Goal: Information Seeking & Learning: Find specific fact

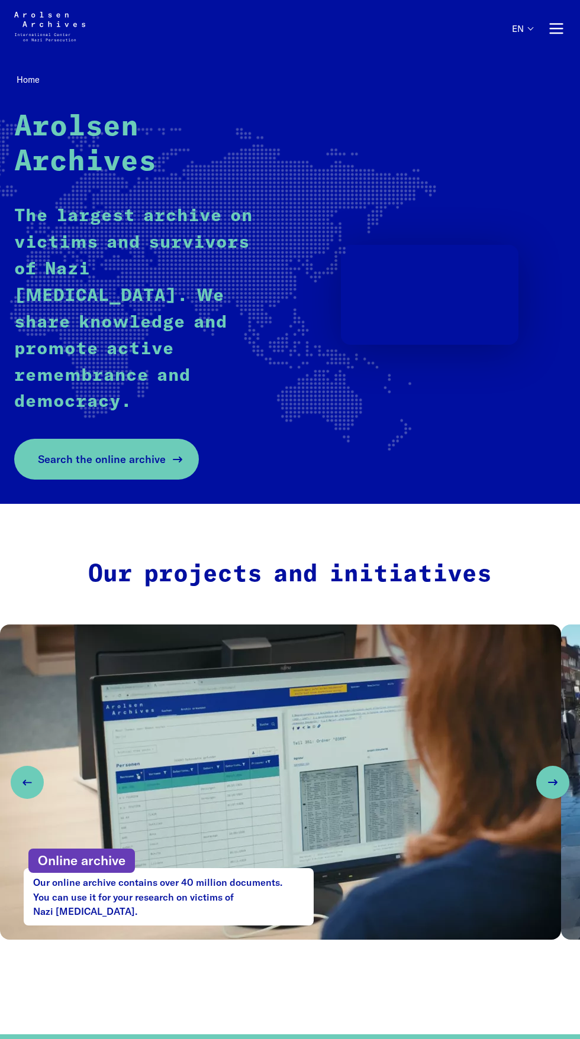
click at [61, 451] on span "Search the online archive" at bounding box center [102, 459] width 128 height 16
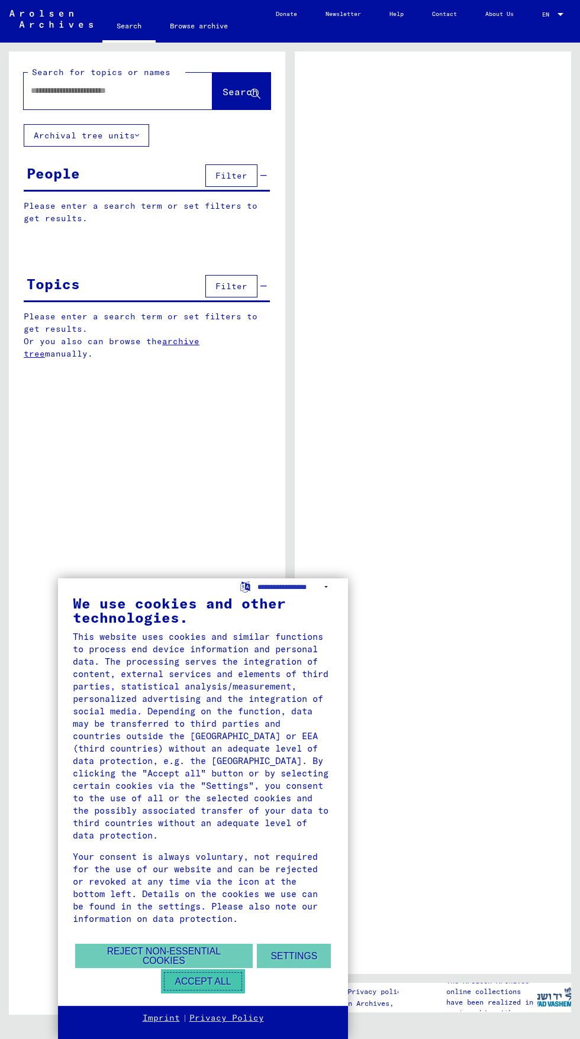
click at [196, 983] on button "Accept all" at bounding box center [202, 982] width 83 height 24
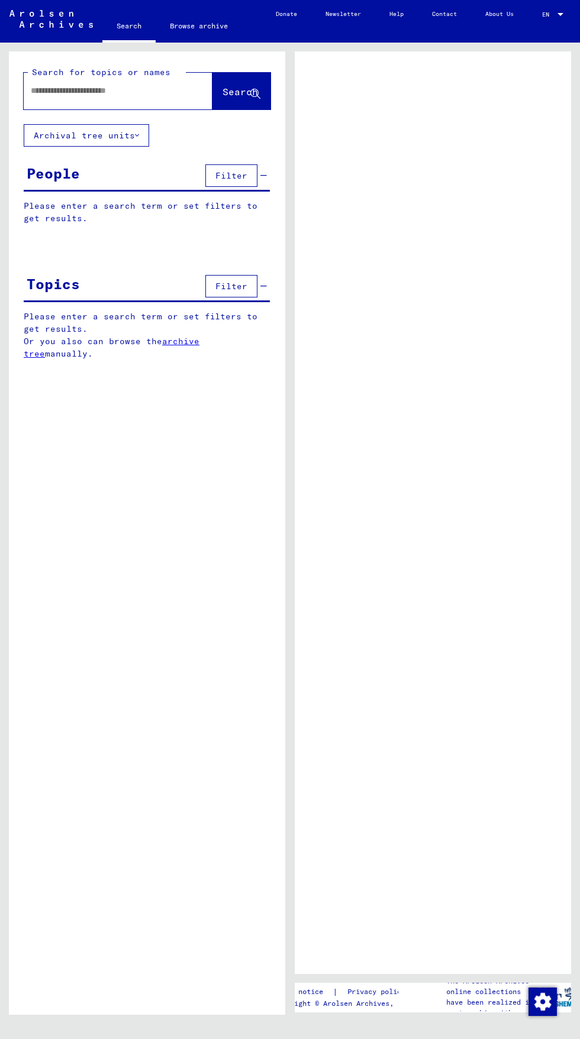
click at [59, 92] on input "text" at bounding box center [107, 91] width 153 height 12
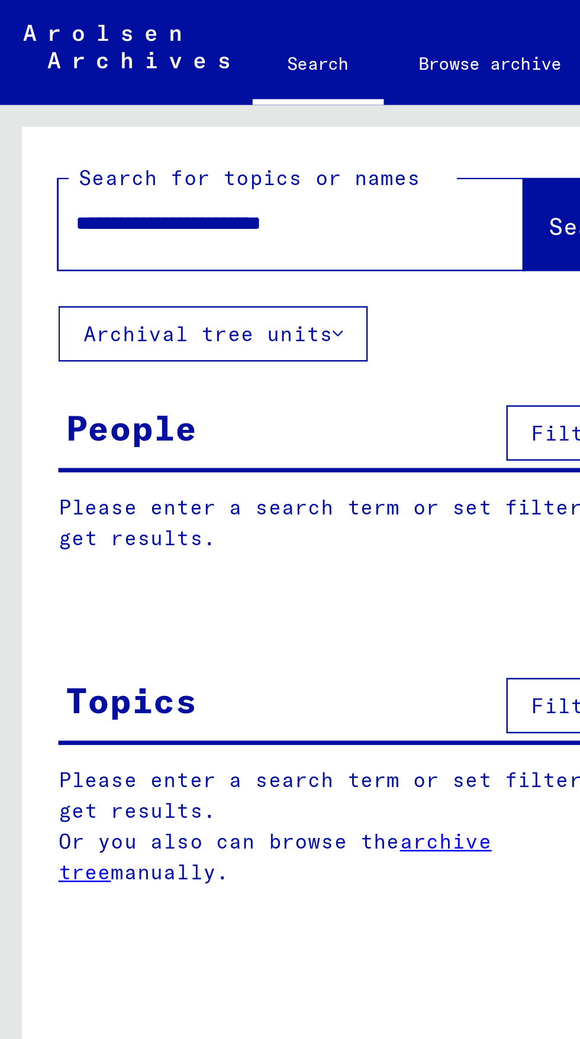
type input "**********"
click at [222, 95] on span "Search" at bounding box center [239, 92] width 35 height 12
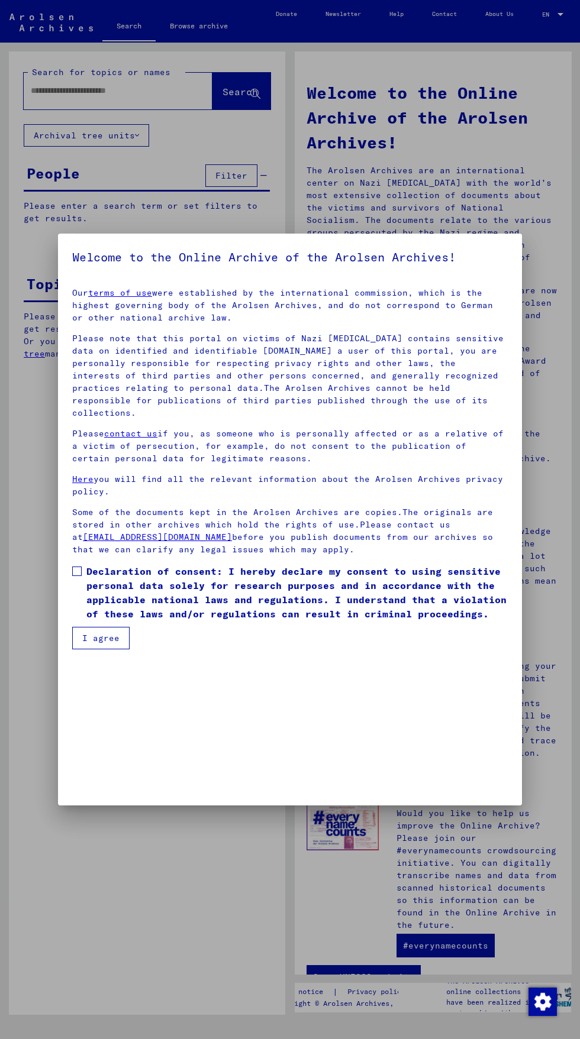
scroll to position [253, 0]
click at [74, 621] on label "Declaration of consent: I hereby declare my consent to using sensitive personal…" at bounding box center [289, 592] width 435 height 57
click at [83, 793] on mat-dialog-container "Welcome to the Online Archive of the Arolsen Archives! Our terms of use were es…" at bounding box center [290, 520] width 464 height 572
click at [93, 650] on button "I agree" at bounding box center [100, 638] width 57 height 22
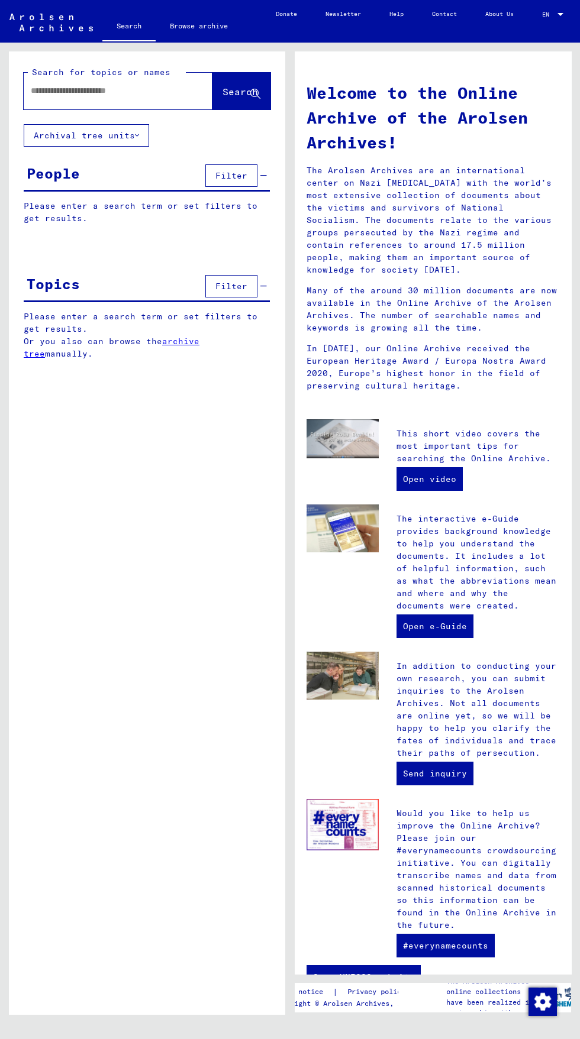
click at [72, 95] on input "text" at bounding box center [104, 91] width 146 height 12
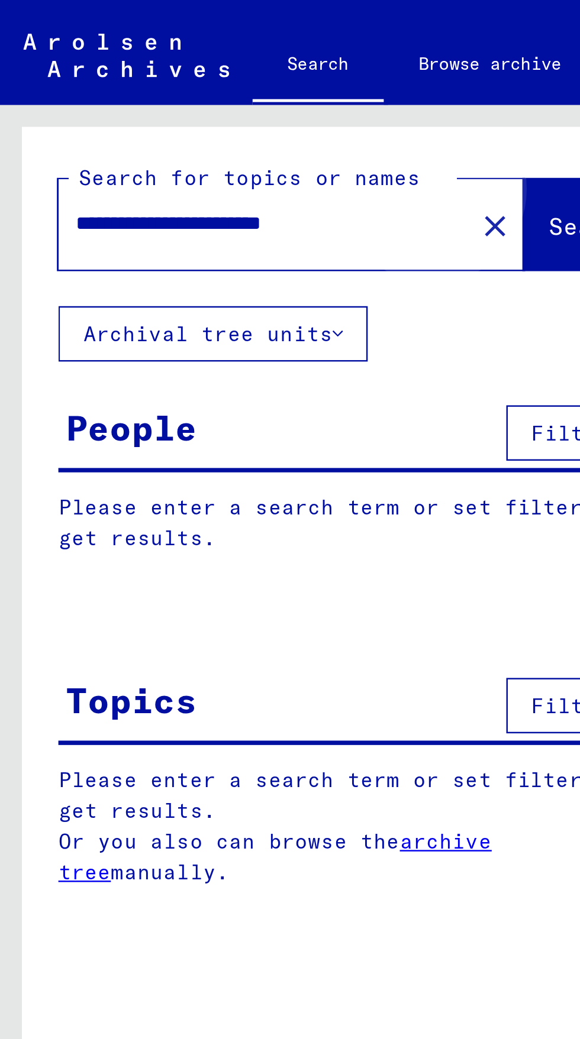
type input "**********"
click at [223, 91] on span "Search" at bounding box center [239, 92] width 35 height 12
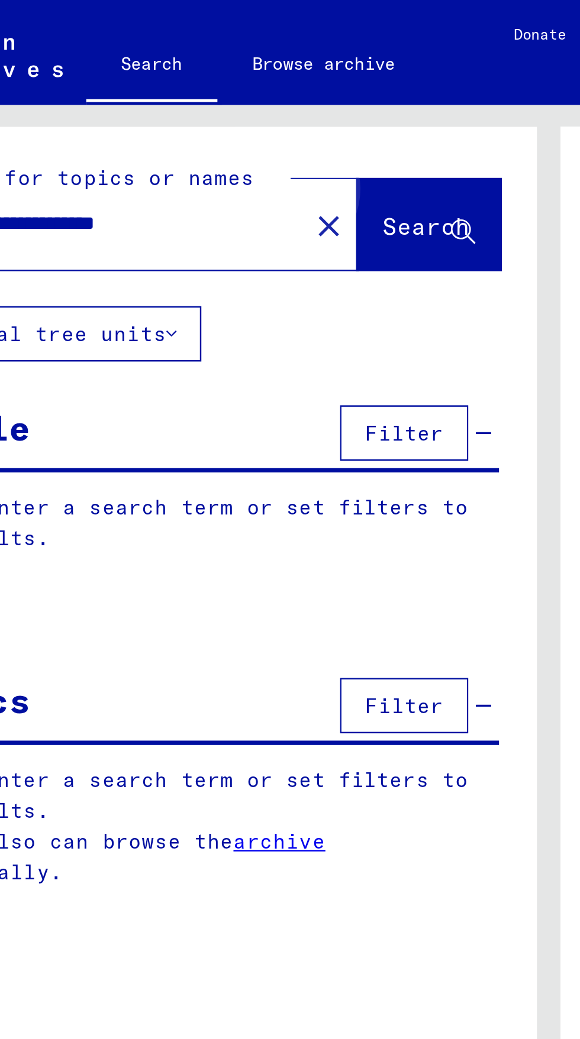
click at [230, 91] on span "Search" at bounding box center [239, 92] width 35 height 12
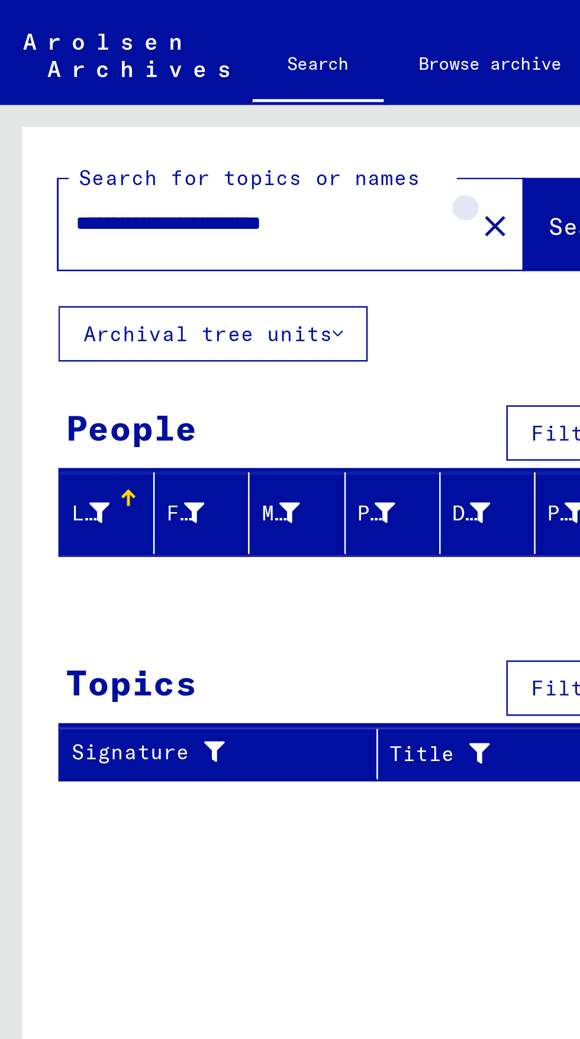
click at [193, 92] on mat-icon "close" at bounding box center [200, 92] width 14 height 14
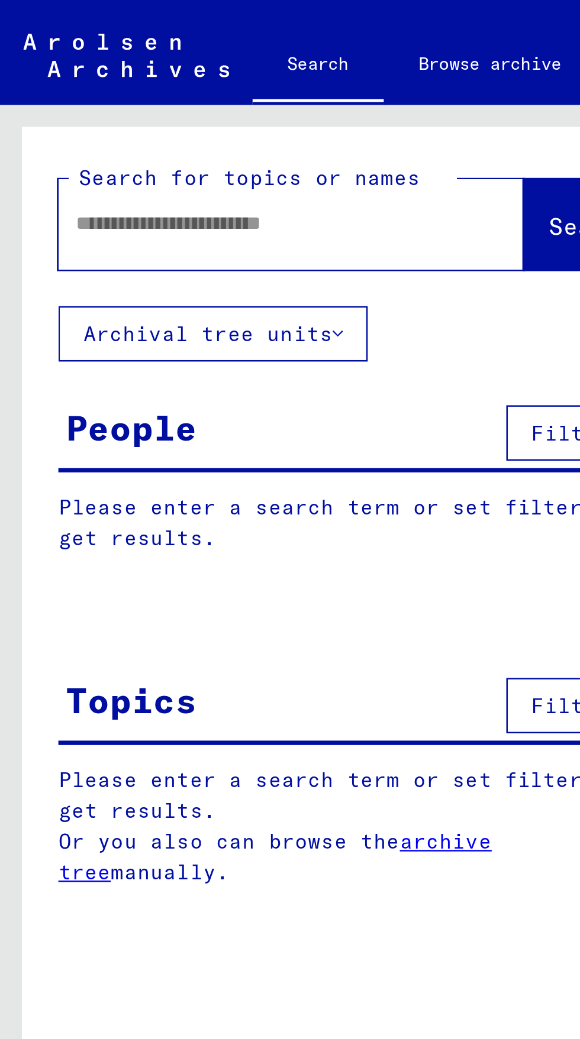
click at [118, 93] on input "text" at bounding box center [104, 91] width 146 height 12
type input "*****"
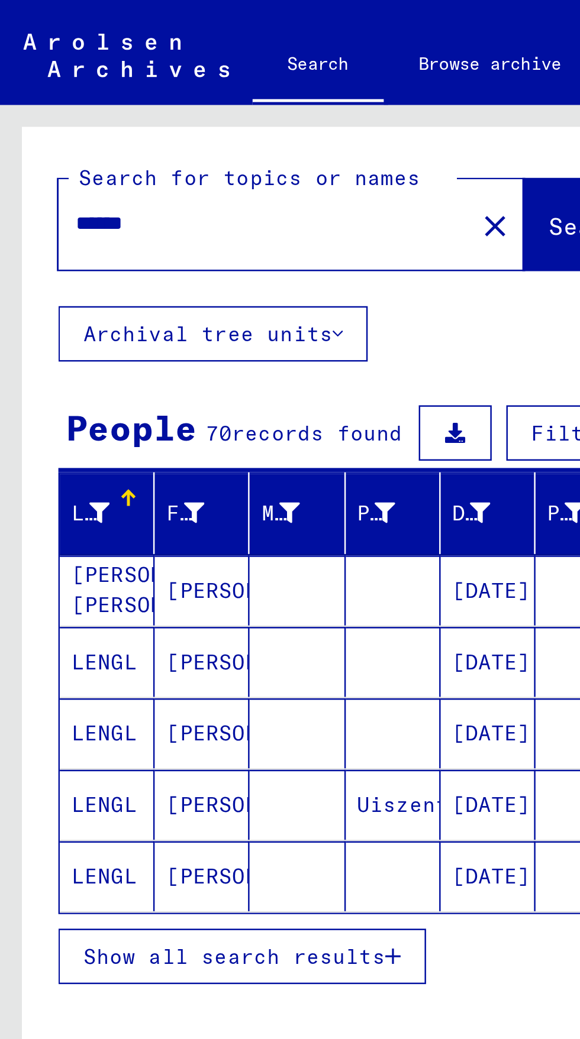
scroll to position [66, 0]
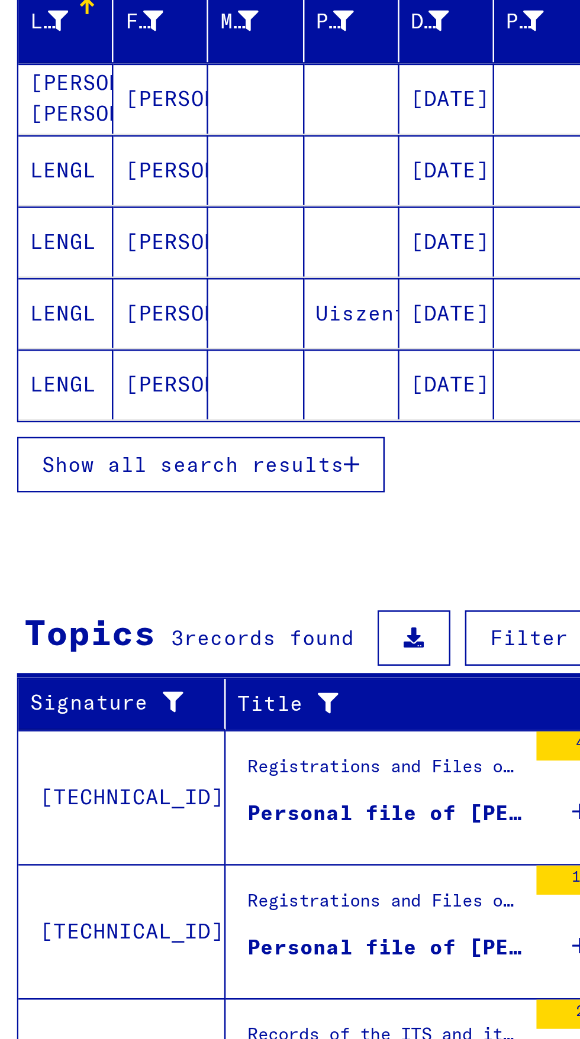
click at [167, 377] on button "Show all search results" at bounding box center [98, 388] width 149 height 22
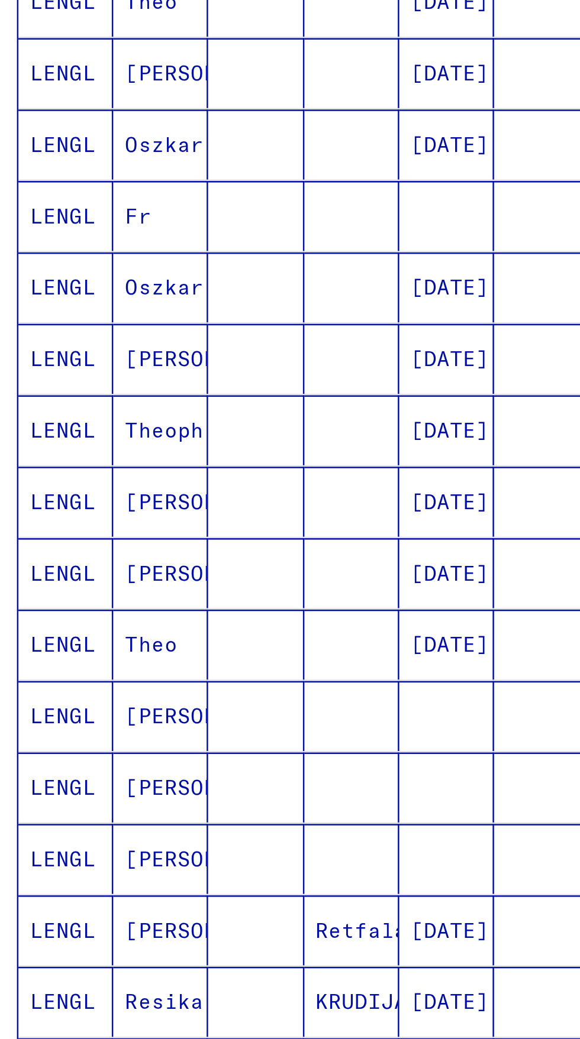
scroll to position [0, 0]
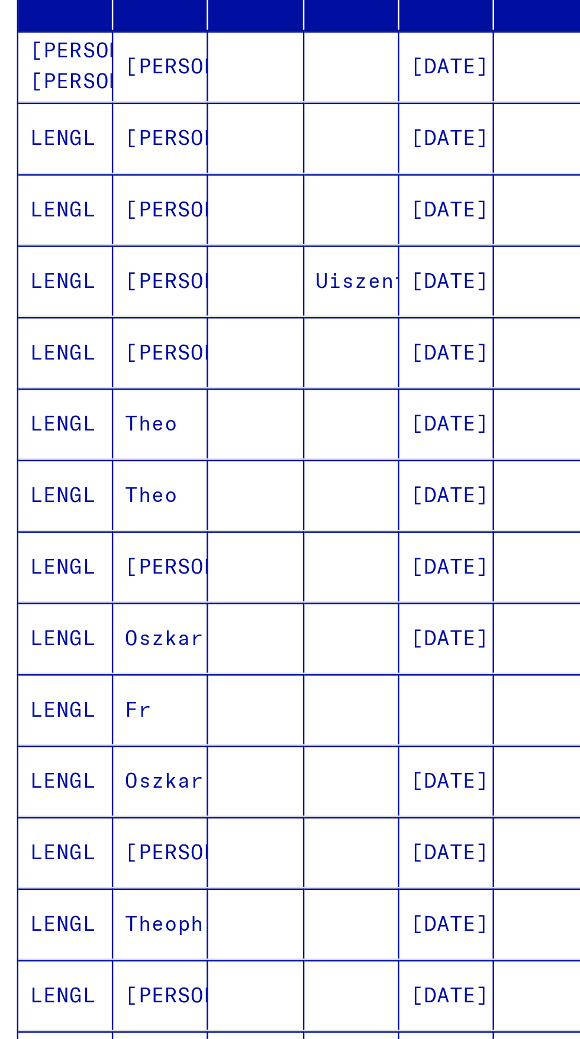
click at [186, 353] on mat-cell "02/26/1906" at bounding box center [198, 355] width 38 height 28
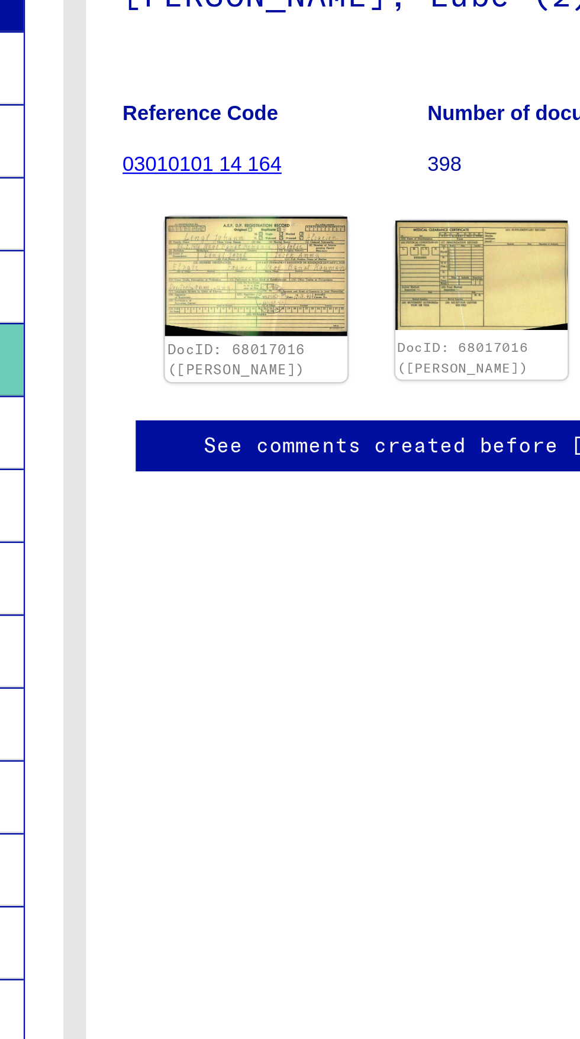
click at [377, 332] on img at bounding box center [363, 325] width 73 height 49
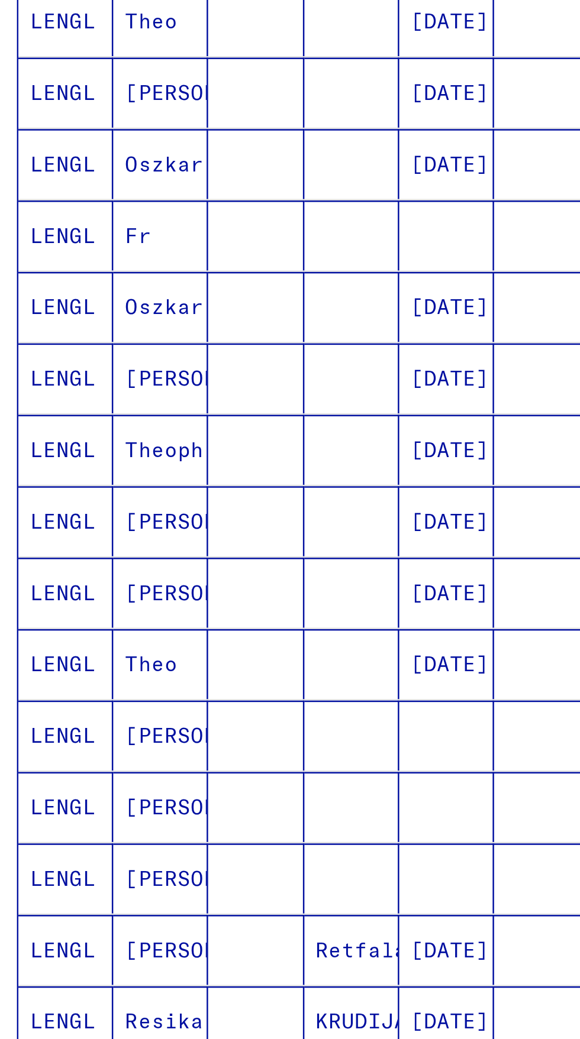
scroll to position [33, 0]
click at [166, 352] on mat-cell at bounding box center [159, 366] width 38 height 28
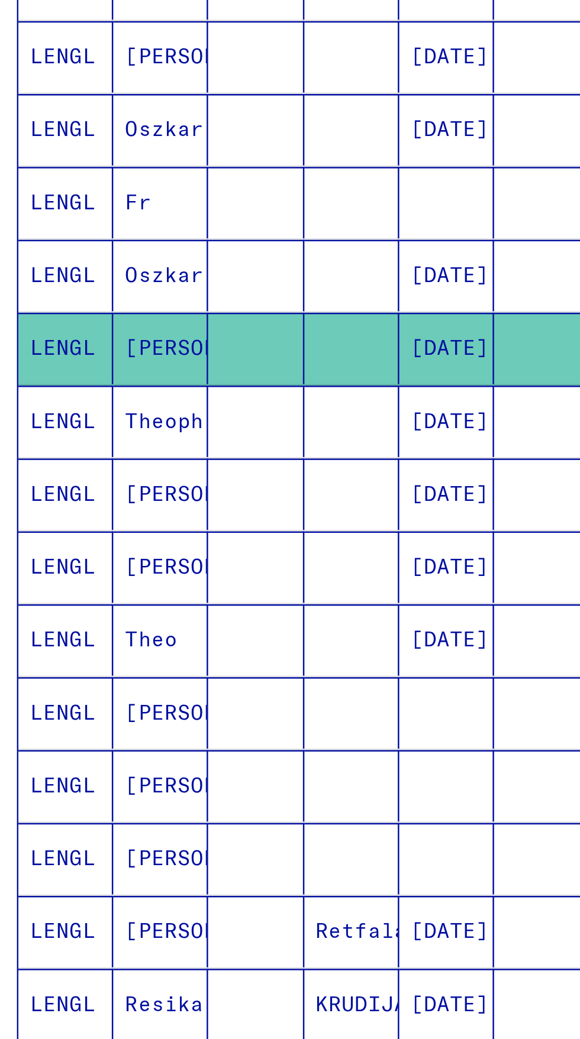
scroll to position [66, 0]
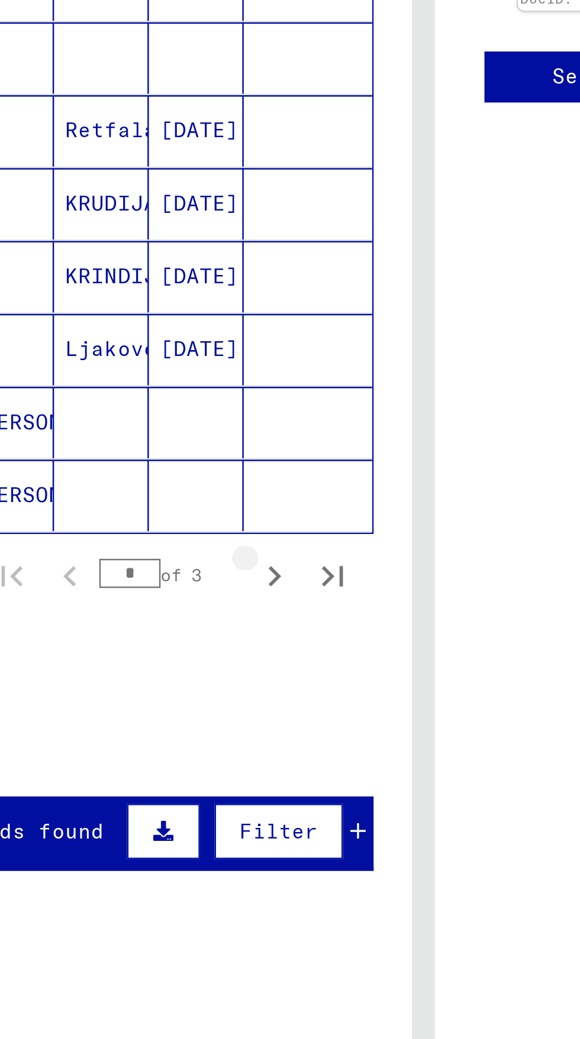
click at [230, 767] on icon "Next page" at bounding box center [229, 775] width 17 height 17
type input "*"
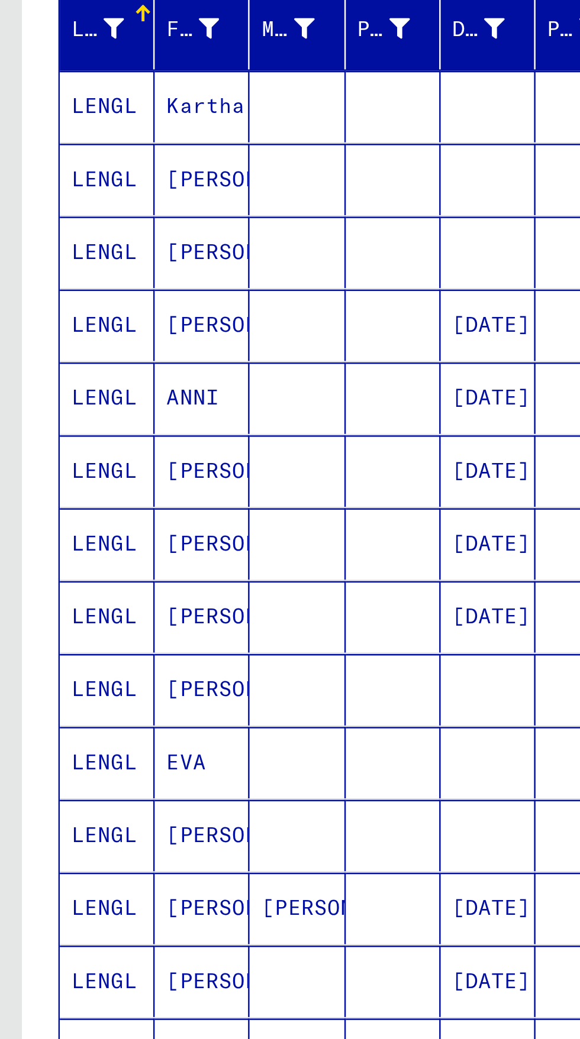
scroll to position [20, 0]
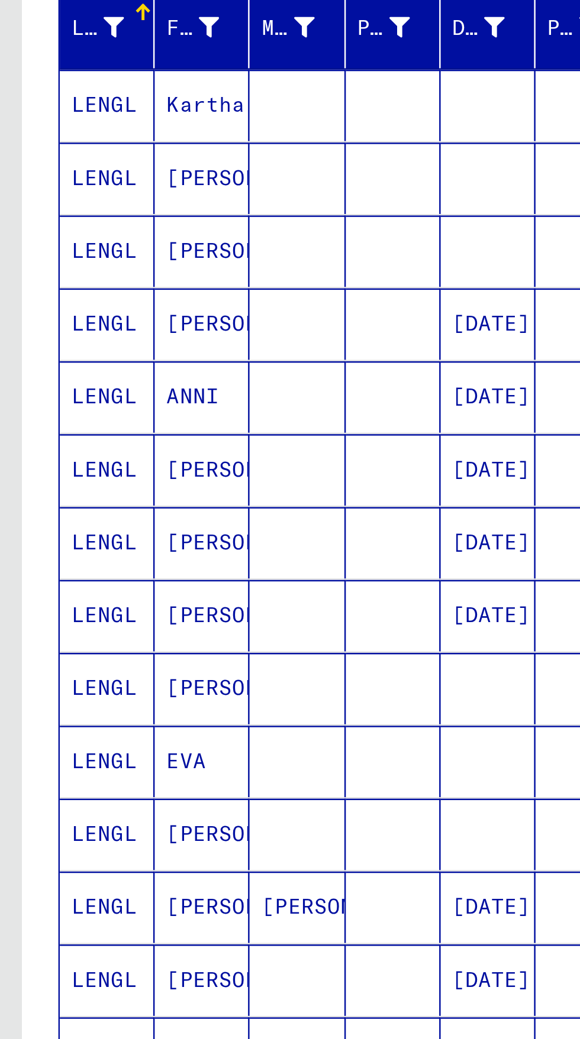
click at [160, 224] on mat-cell at bounding box center [159, 219] width 38 height 29
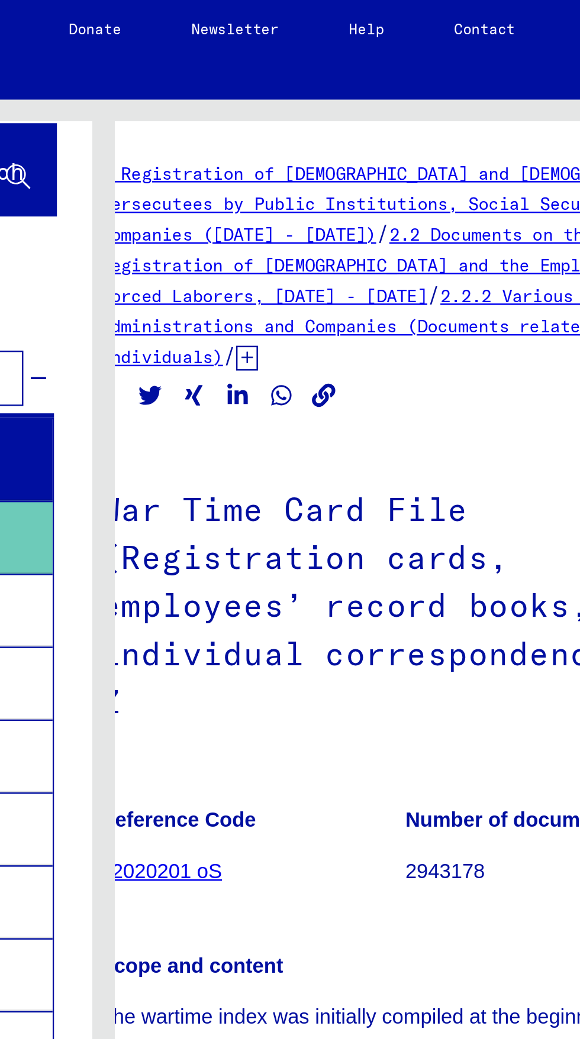
scroll to position [354, 34]
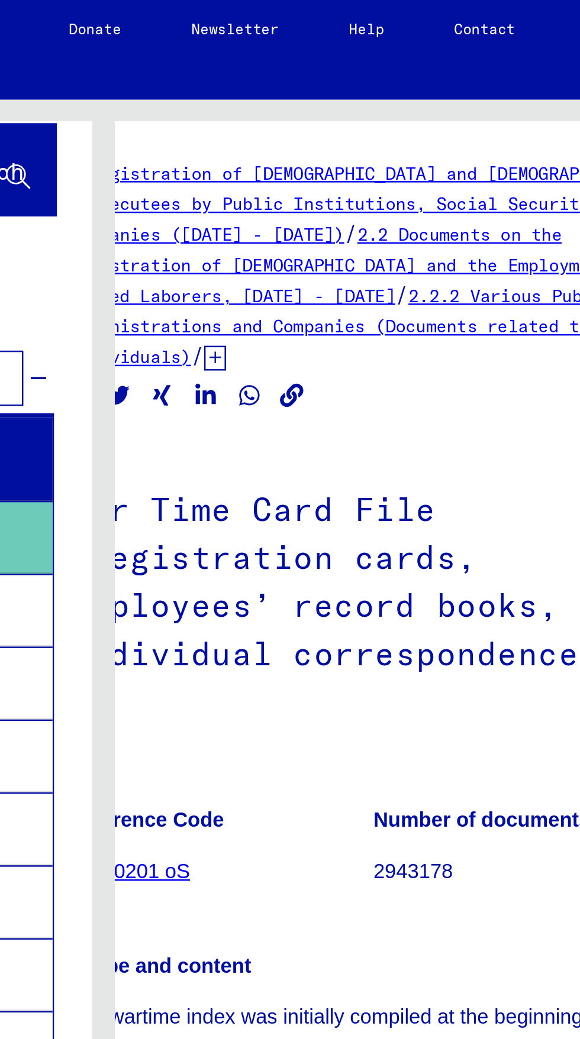
click at [414, 495] on img at bounding box center [413, 517] width 32 height 44
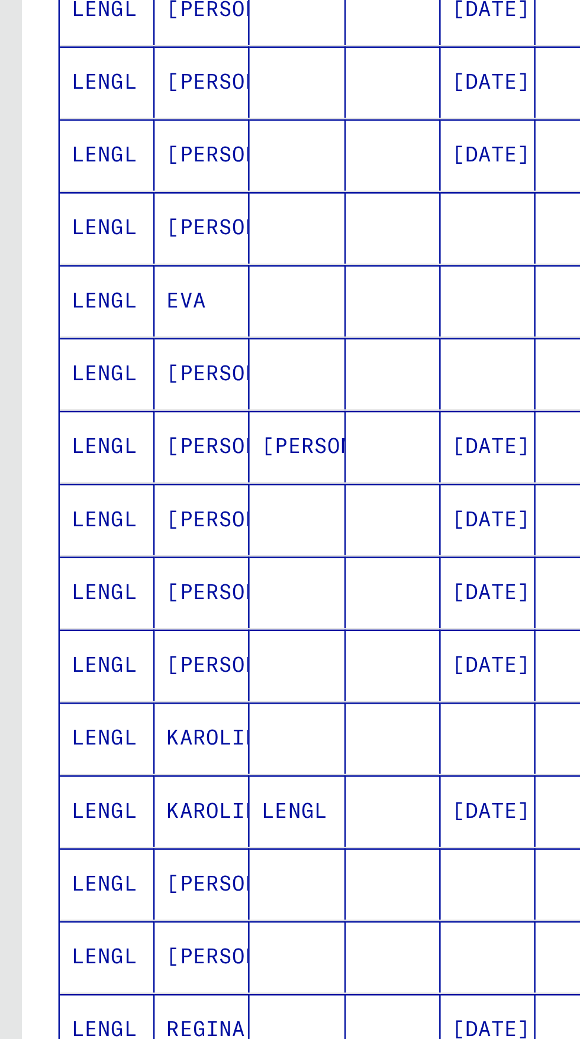
scroll to position [65, 0]
click at [166, 373] on mat-cell at bounding box center [159, 387] width 38 height 29
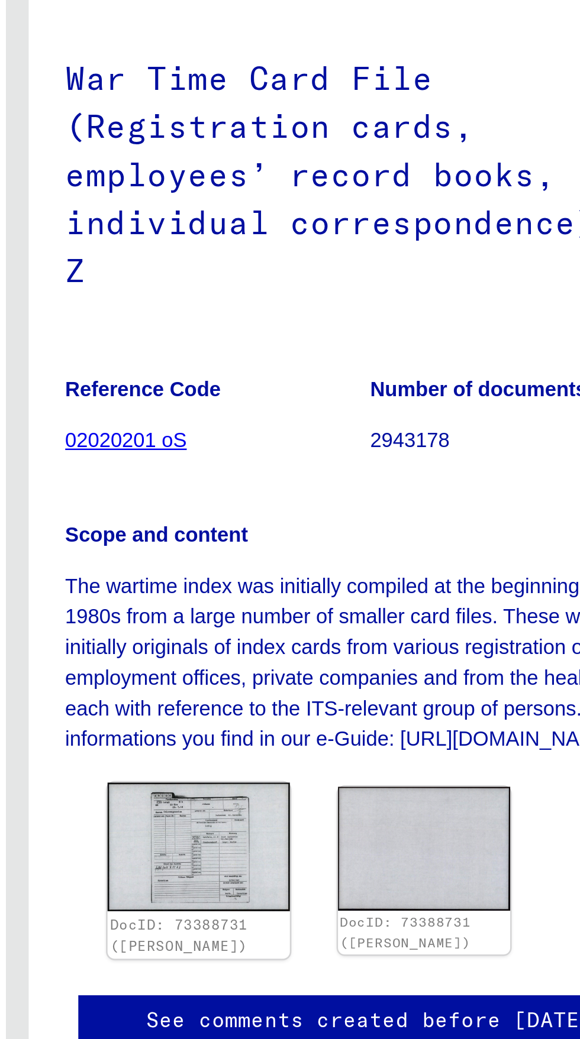
click at [368, 495] on img at bounding box center [363, 521] width 73 height 53
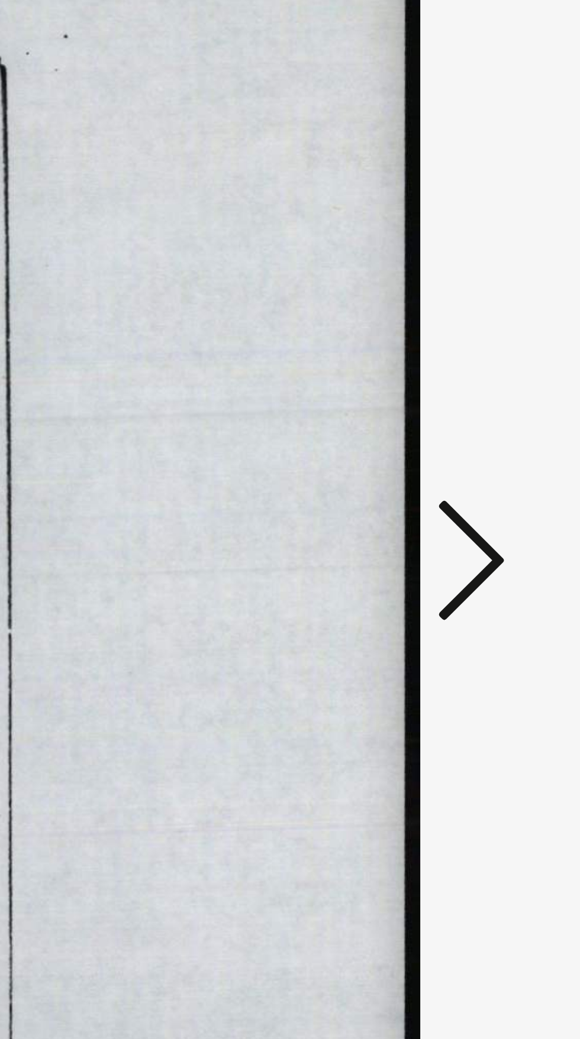
click at [494, 538] on icon at bounding box center [492, 529] width 14 height 28
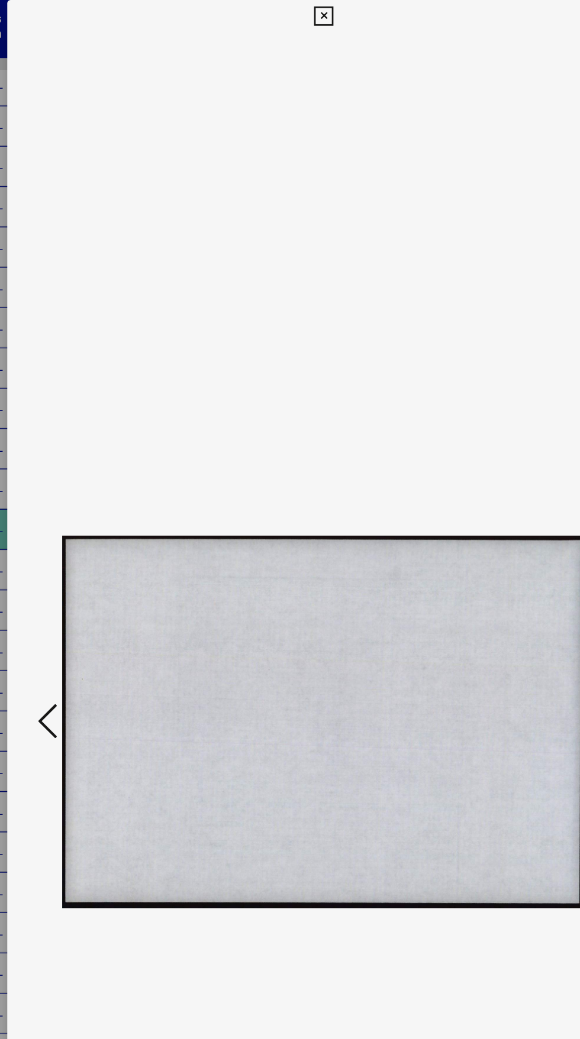
click at [290, 12] on icon at bounding box center [290, 12] width 14 height 14
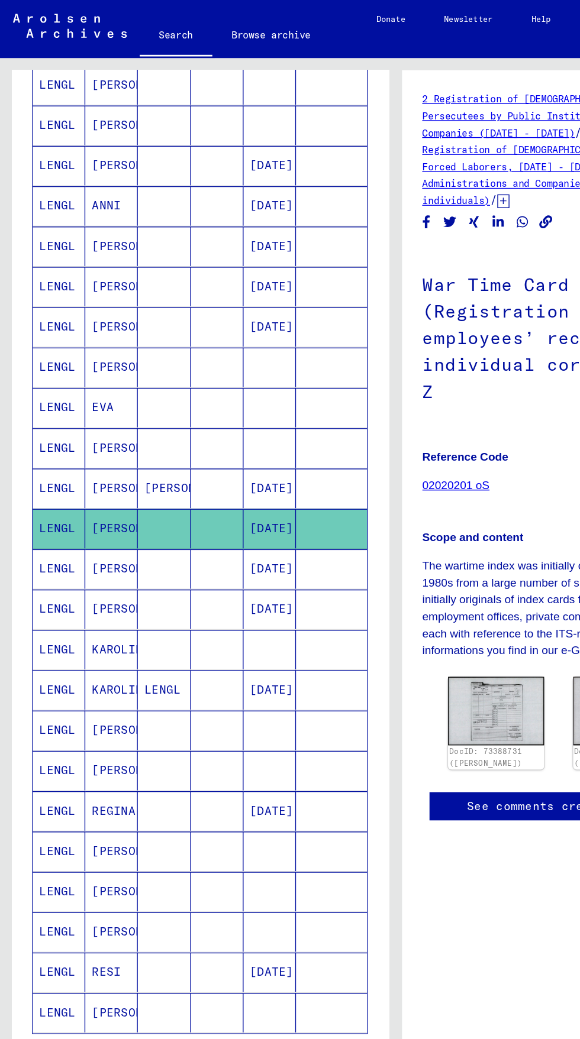
click at [154, 432] on mat-cell at bounding box center [159, 446] width 38 height 29
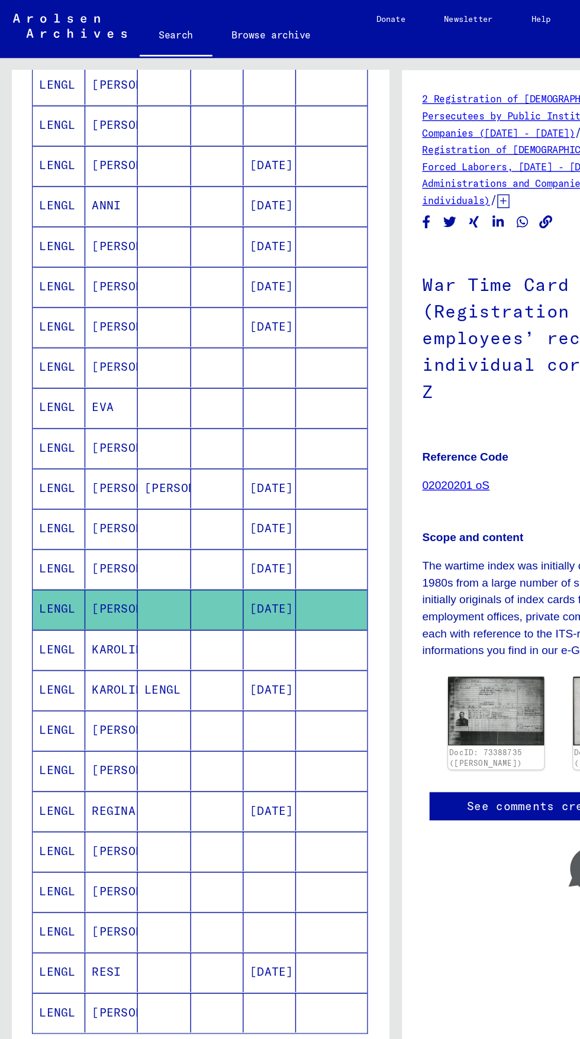
click at [181, 403] on mat-cell "09/05/1937" at bounding box center [198, 417] width 38 height 29
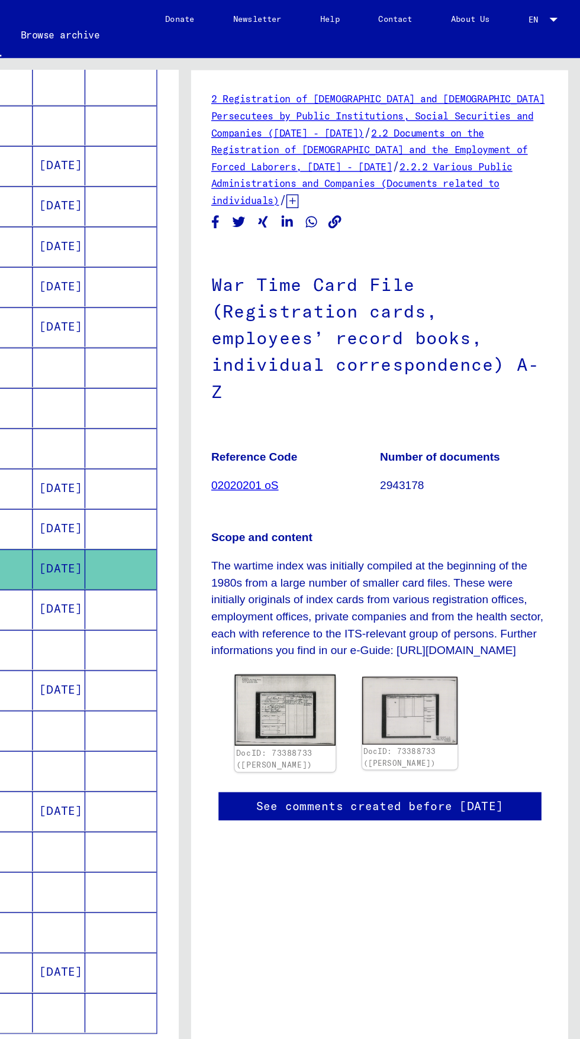
click at [367, 549] on link "DocID: 73388733 (JOHANN LENGL)" at bounding box center [356, 556] width 56 height 15
